Goal: Task Accomplishment & Management: Use online tool/utility

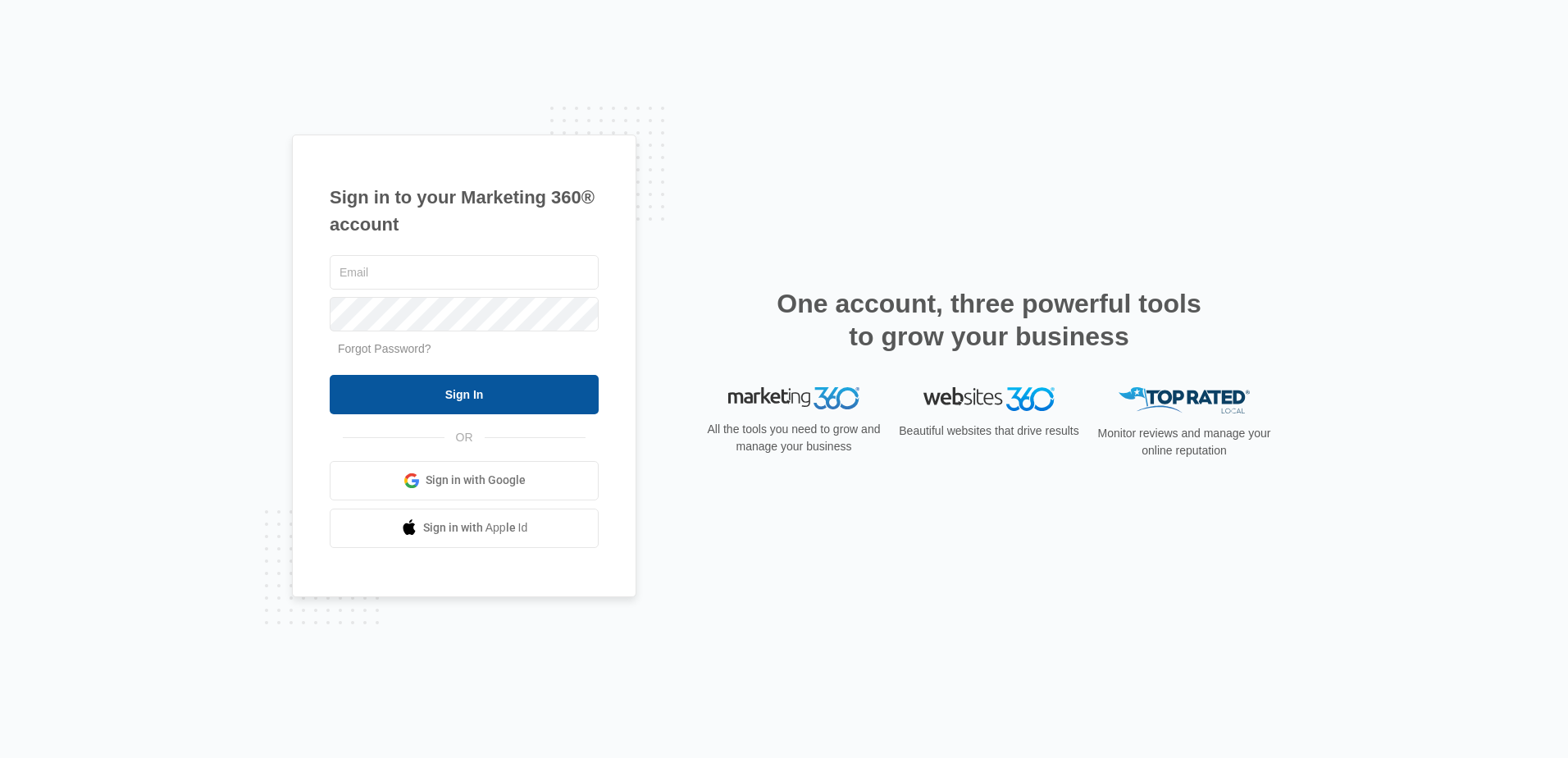
type input "[PERSON_NAME][EMAIL_ADDRESS][DOMAIN_NAME]"
click at [375, 381] on input "Sign In" at bounding box center [464, 395] width 269 height 40
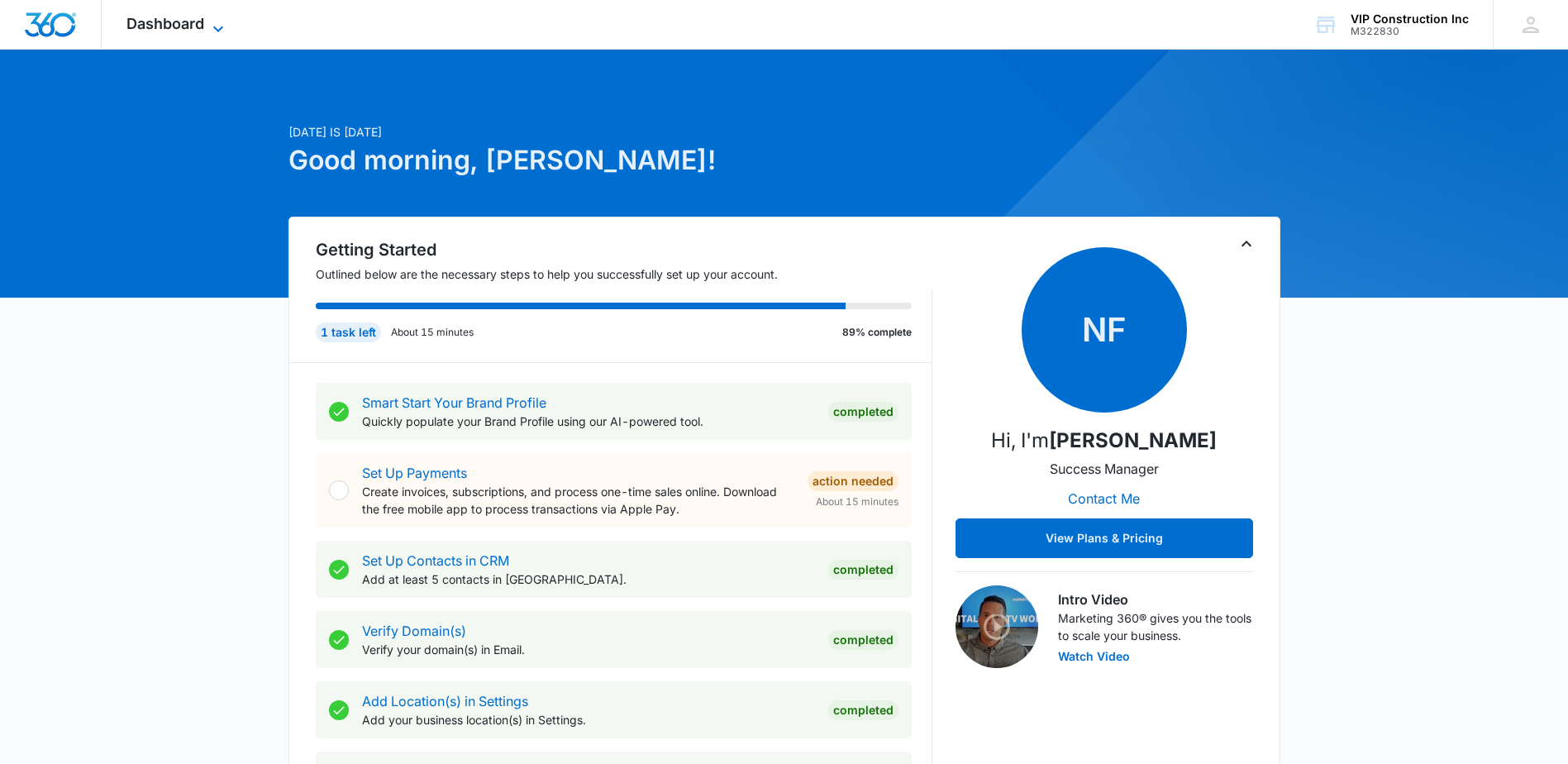
click at [141, 15] on span "Dashboard" at bounding box center [166, 23] width 78 height 17
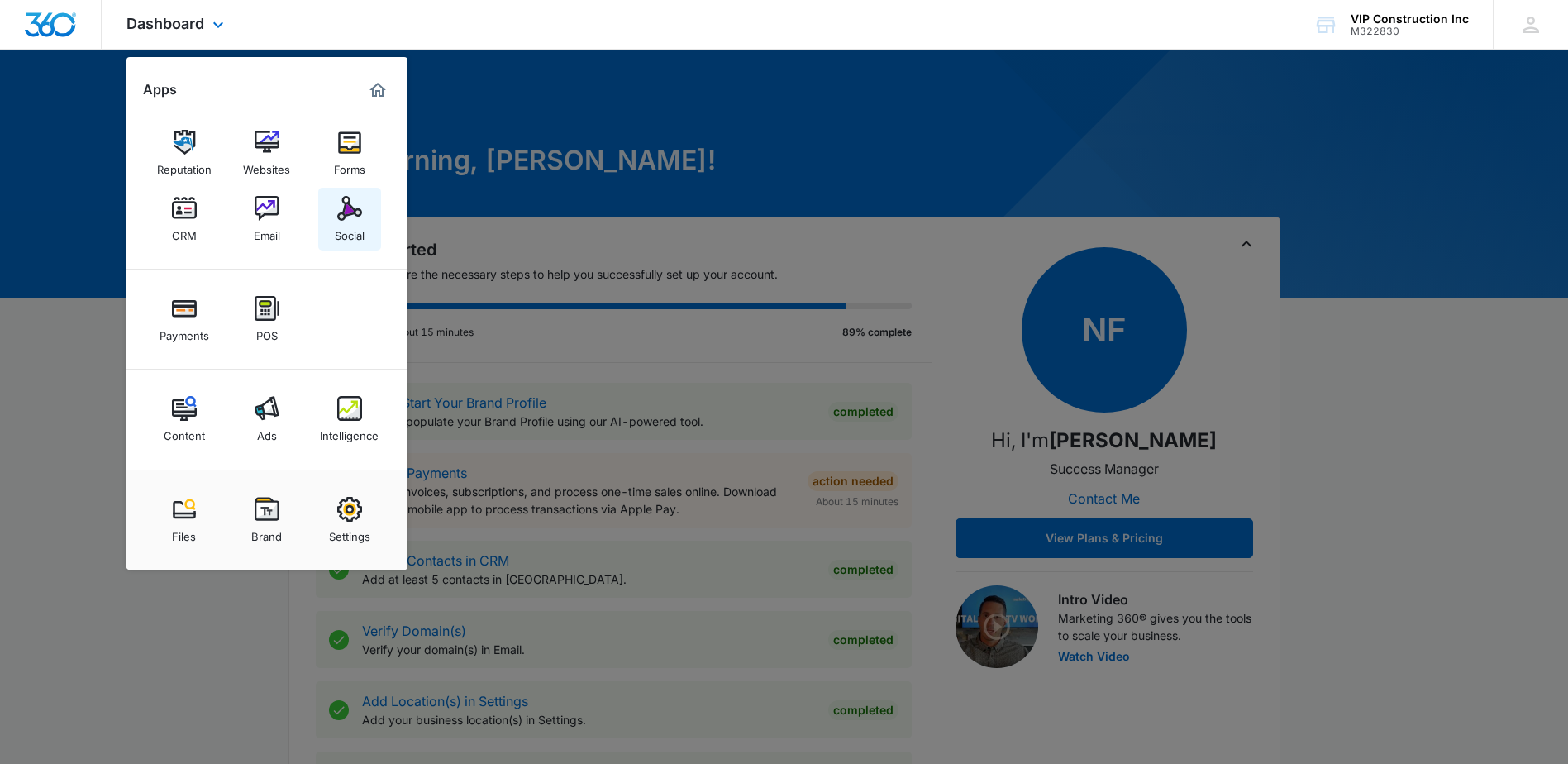
click at [347, 213] on img at bounding box center [349, 208] width 24 height 24
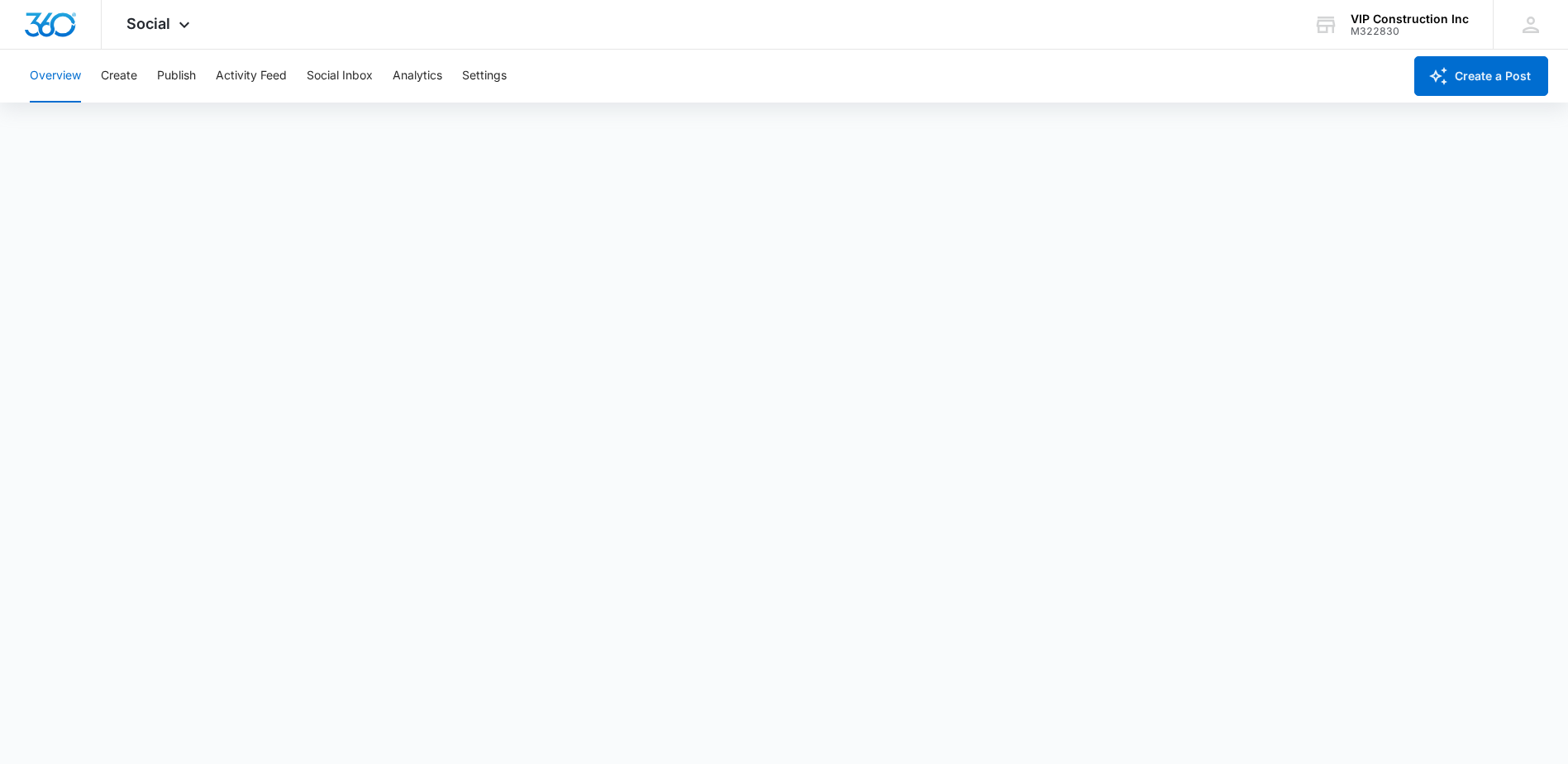
click at [50, 81] on button "Overview" at bounding box center [55, 76] width 52 height 53
drag, startPoint x: 6, startPoint y: 84, endPoint x: 34, endPoint y: 88, distance: 28.3
click at [11, 85] on div "Overview Create Publish Activity Feed Social Inbox Analytics Settings Create a …" at bounding box center [784, 76] width 1568 height 53
click at [34, 88] on button "Overview" at bounding box center [55, 76] width 52 height 53
click at [152, 15] on div "Social Apps Reputation Websites Forms CRM Email Social Payments POS Content Ads…" at bounding box center [160, 24] width 118 height 49
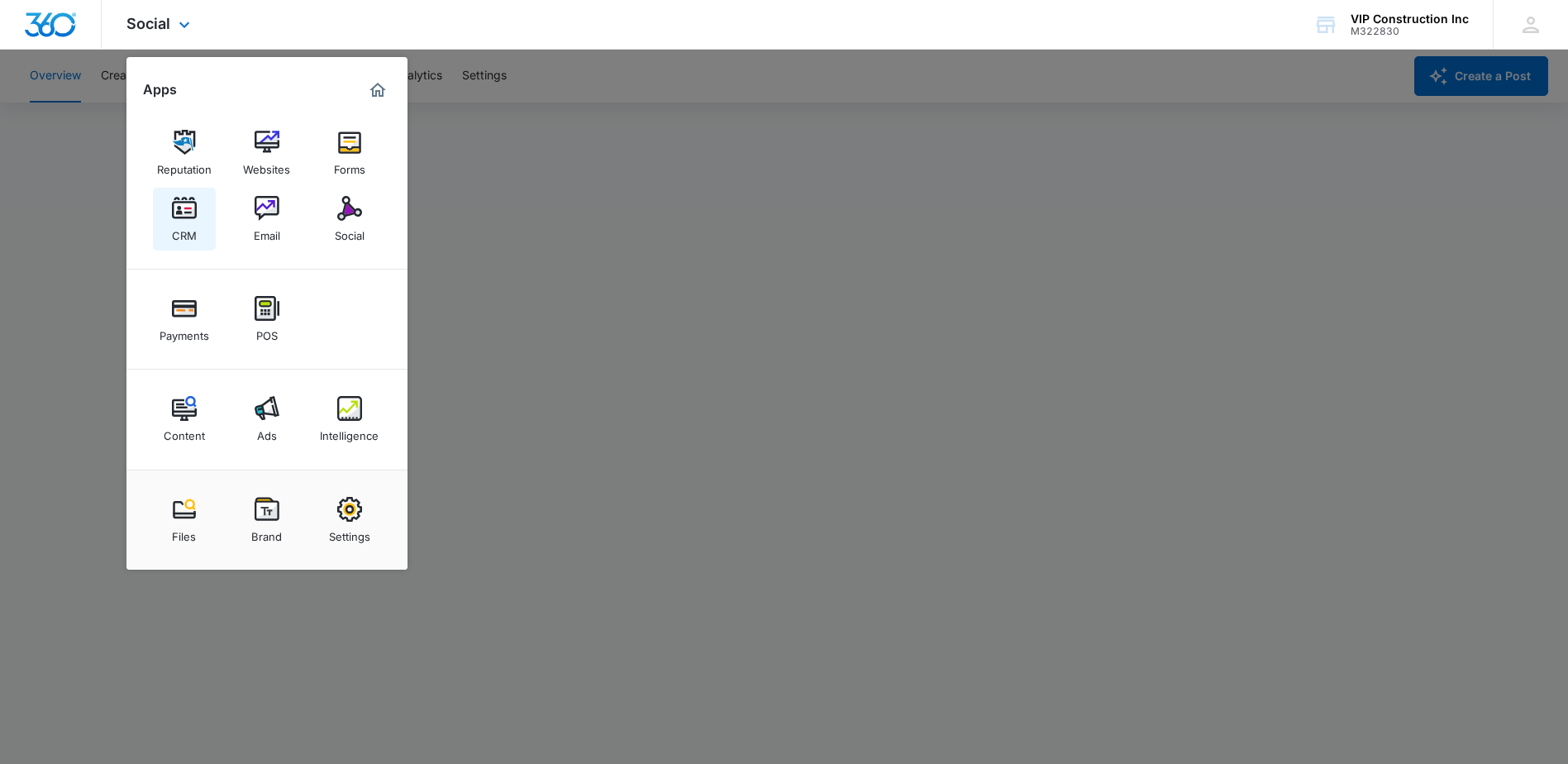
click at [205, 224] on link "CRM" at bounding box center [184, 218] width 62 height 62
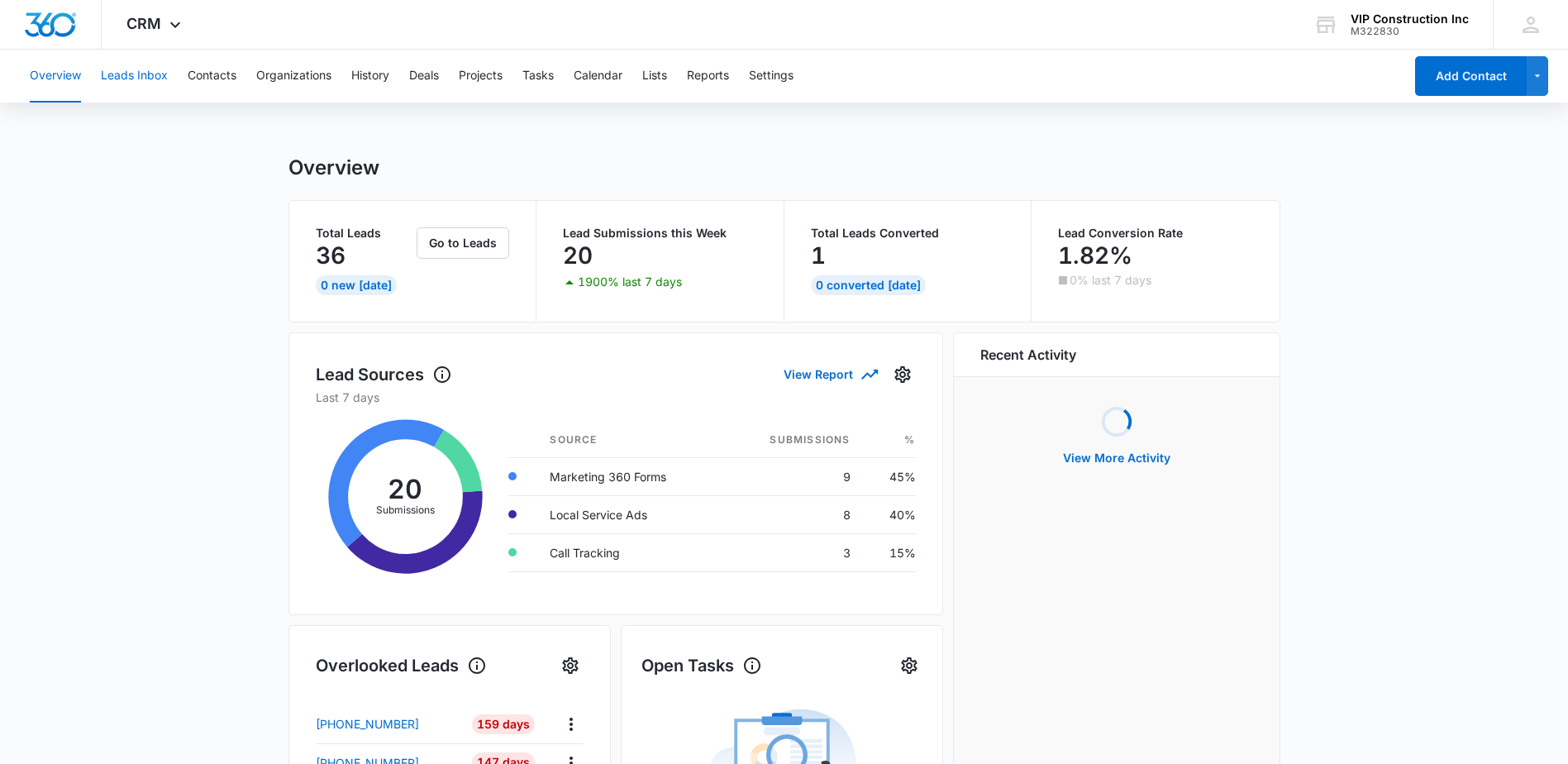
click at [139, 75] on button "Leads Inbox" at bounding box center [134, 76] width 67 height 53
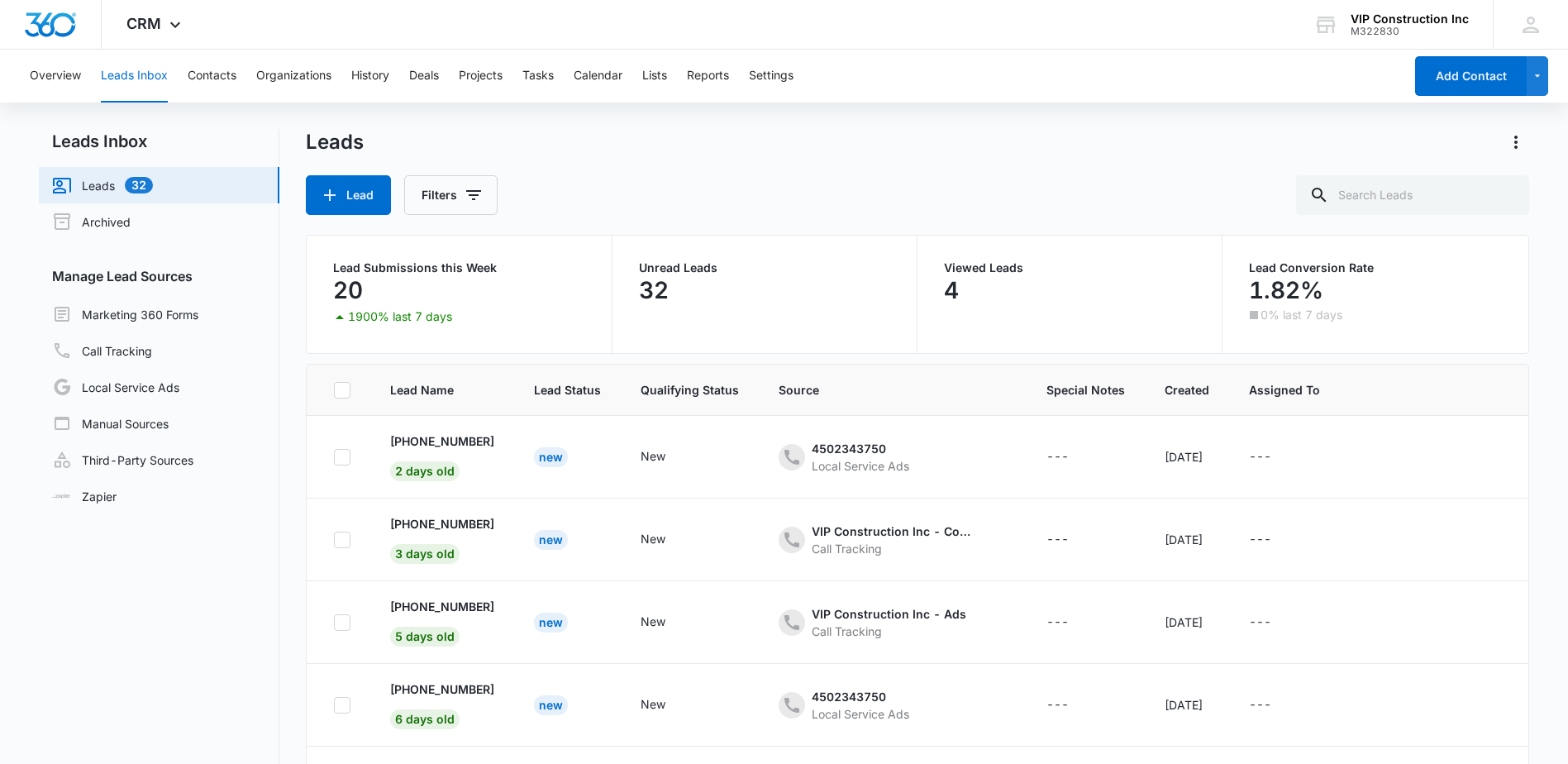
click at [1004, 475] on td "4502343750 Local Service Ads" at bounding box center [893, 457] width 268 height 82
click at [568, 463] on div "New" at bounding box center [550, 457] width 33 height 20
click at [1063, 491] on td "---" at bounding box center [1086, 457] width 119 height 82
click at [926, 478] on td "4502343750 Local Service Ads" at bounding box center [893, 457] width 268 height 82
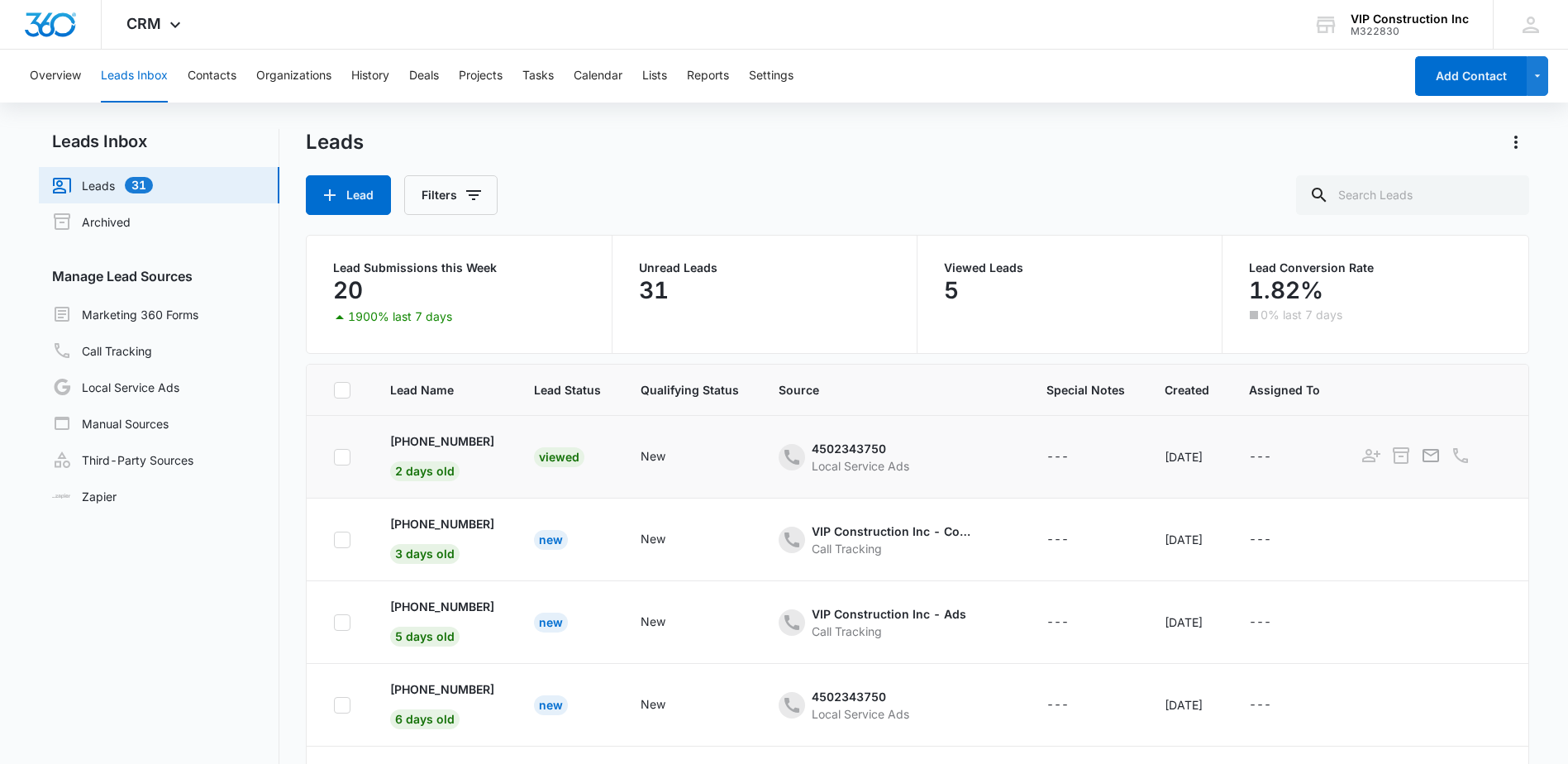
click at [508, 465] on td "+1 (415) 518-1209 2 days old" at bounding box center [442, 457] width 144 height 82
click at [913, 566] on td "VIP Construction Inc - Content Call Tracking" at bounding box center [893, 540] width 268 height 82
click at [869, 445] on div "4502343750" at bounding box center [860, 448] width 98 height 17
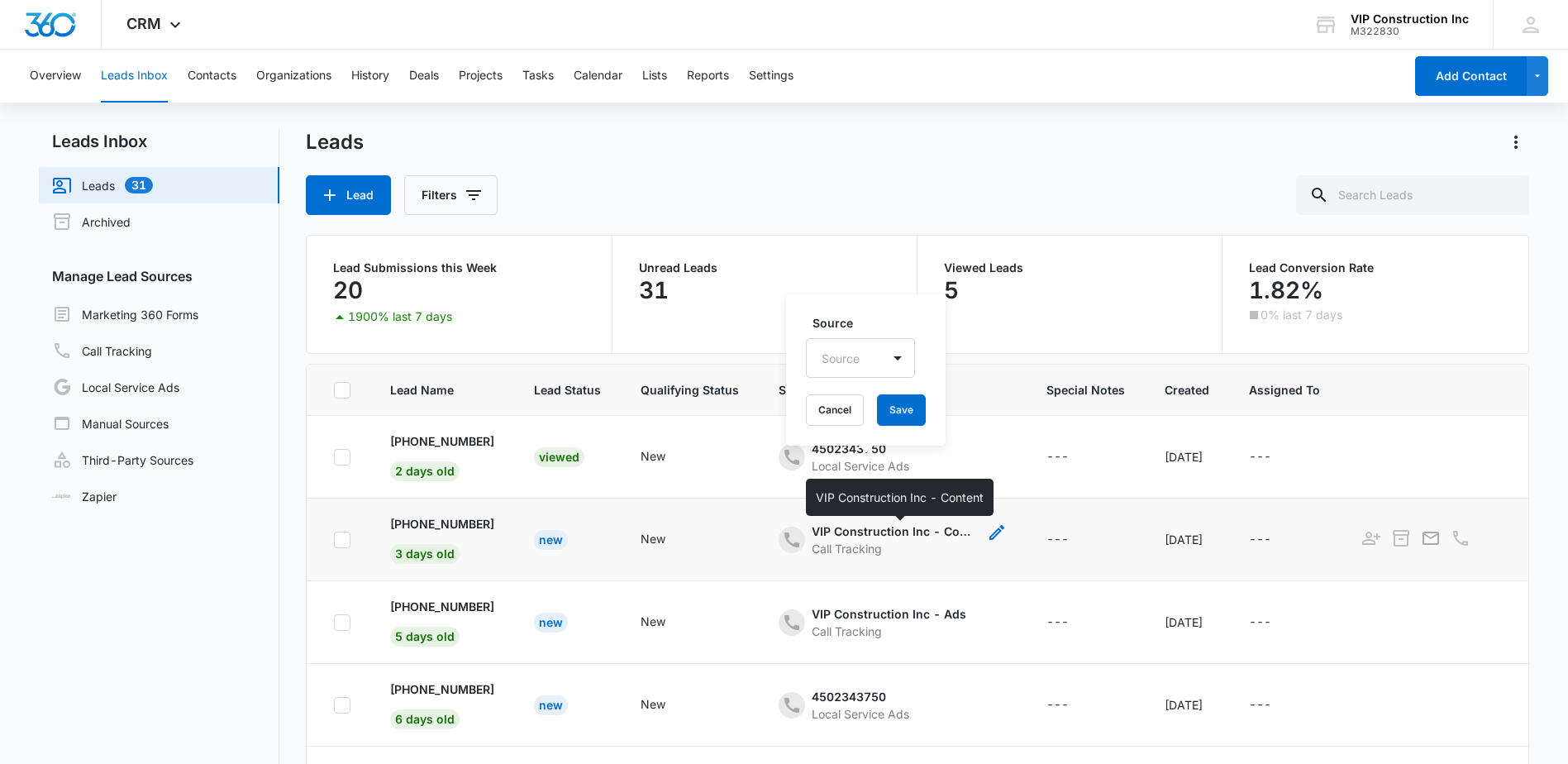
click at [866, 533] on div "VIP Construction Inc - Content" at bounding box center [894, 530] width 166 height 17
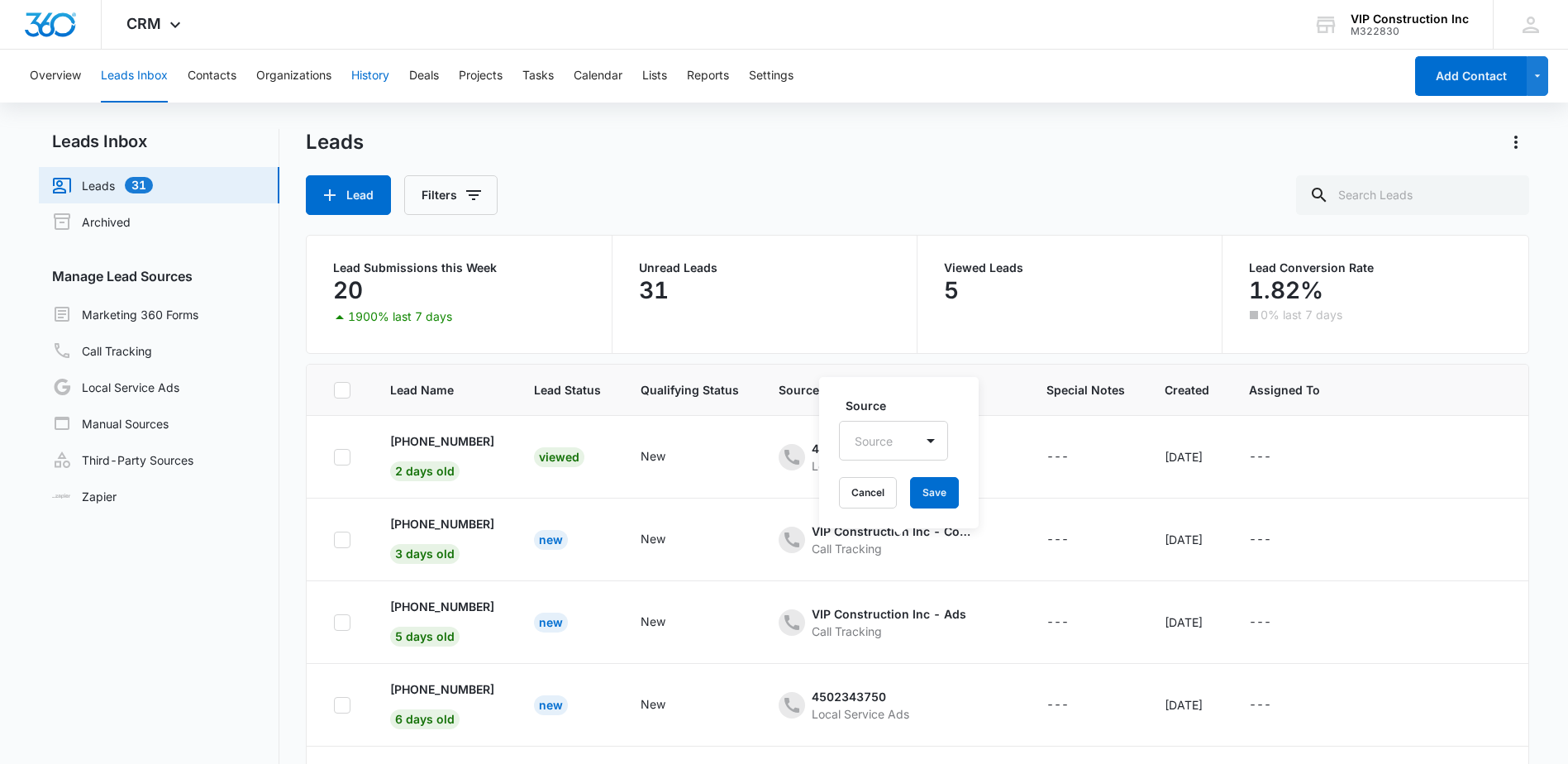
drag, startPoint x: 394, startPoint y: 78, endPoint x: 374, endPoint y: 81, distance: 20.2
click at [394, 78] on div "Overview Leads Inbox Contacts Organizations History Deals Projects Tasks Calend…" at bounding box center [711, 76] width 1383 height 53
click at [379, 77] on button "History" at bounding box center [370, 76] width 38 height 53
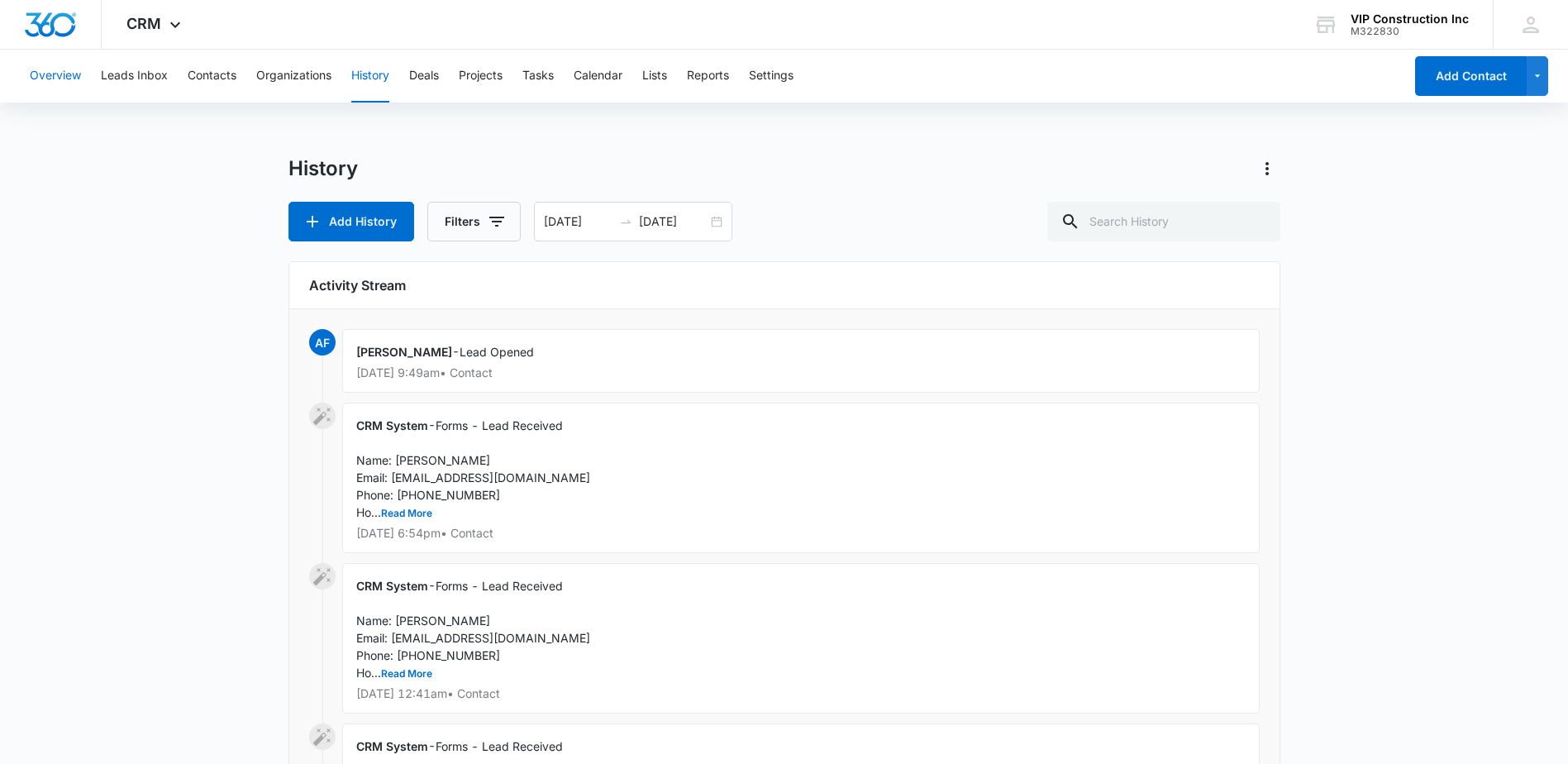
click at [71, 78] on button "Overview" at bounding box center [55, 76] width 52 height 53
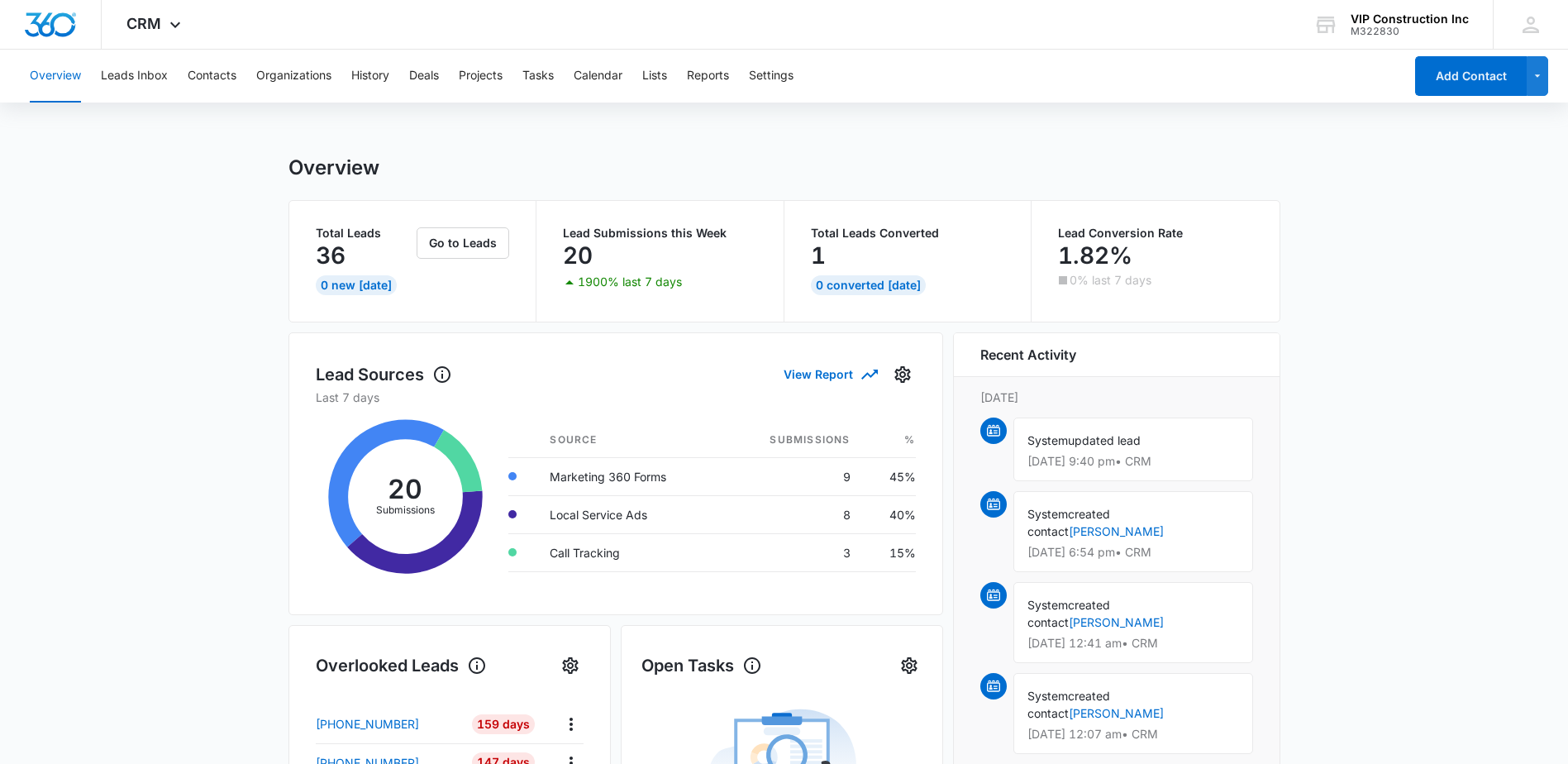
click at [679, 233] on p "Lead Submissions this Week" at bounding box center [660, 233] width 195 height 12
click at [461, 246] on button "Go to Leads" at bounding box center [462, 243] width 92 height 32
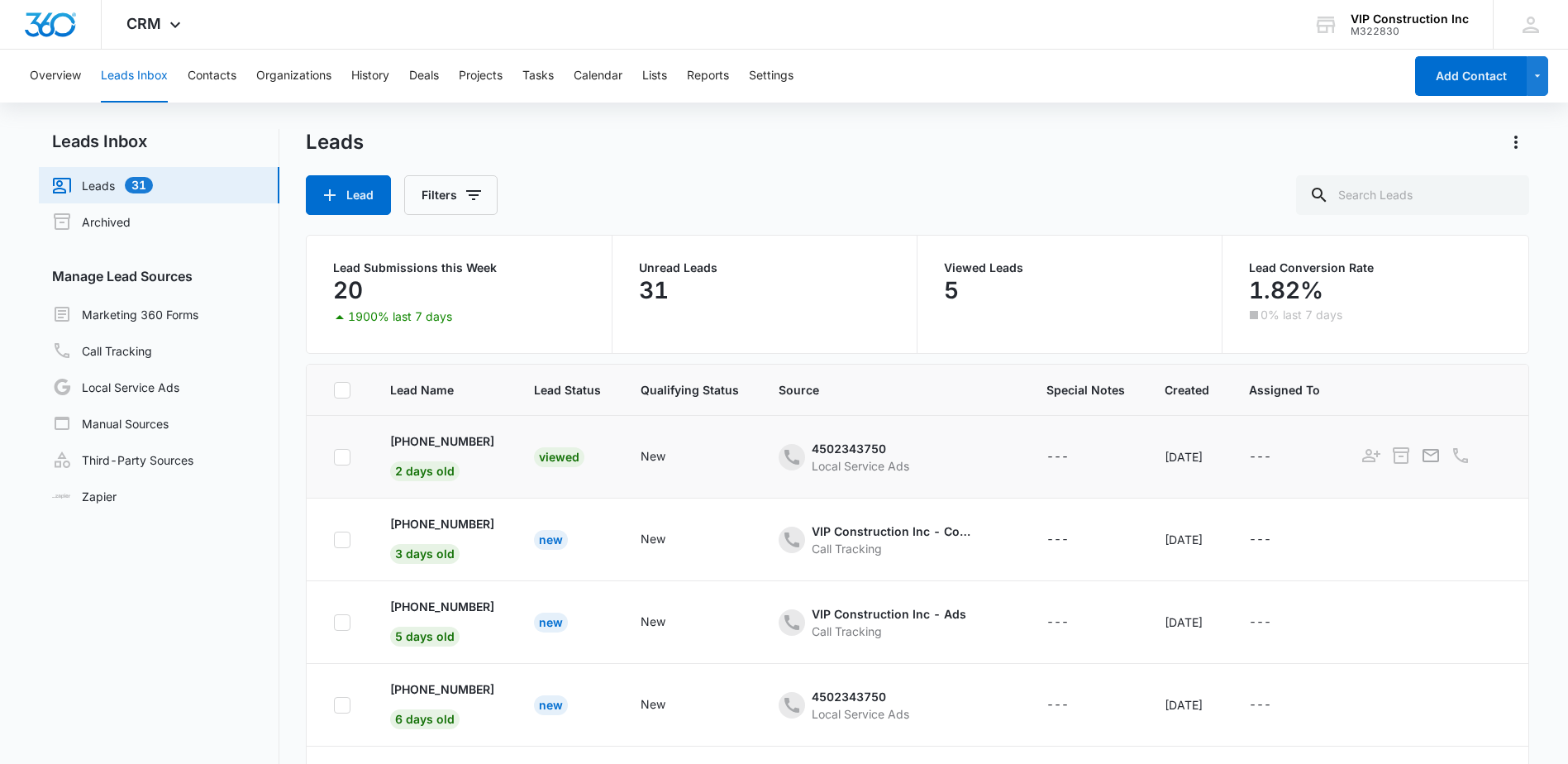
click at [774, 484] on td "4502343750 Local Service Ads" at bounding box center [893, 457] width 268 height 82
click at [767, 557] on td "VIP Construction Inc - Content Call Tracking" at bounding box center [893, 540] width 268 height 82
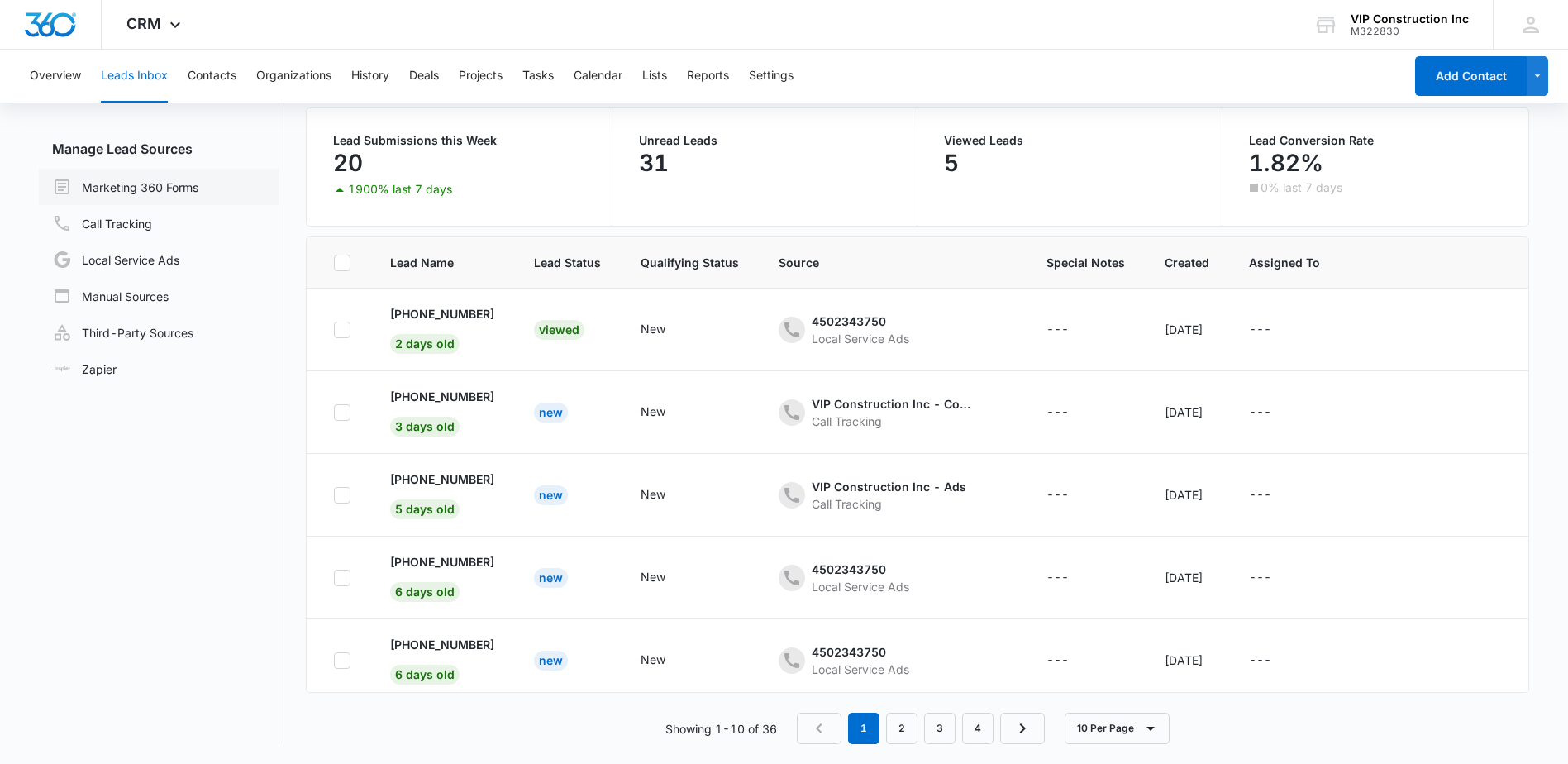
click at [129, 186] on link "Marketing 360 Forms" at bounding box center [126, 187] width 147 height 20
